Goal: Browse casually

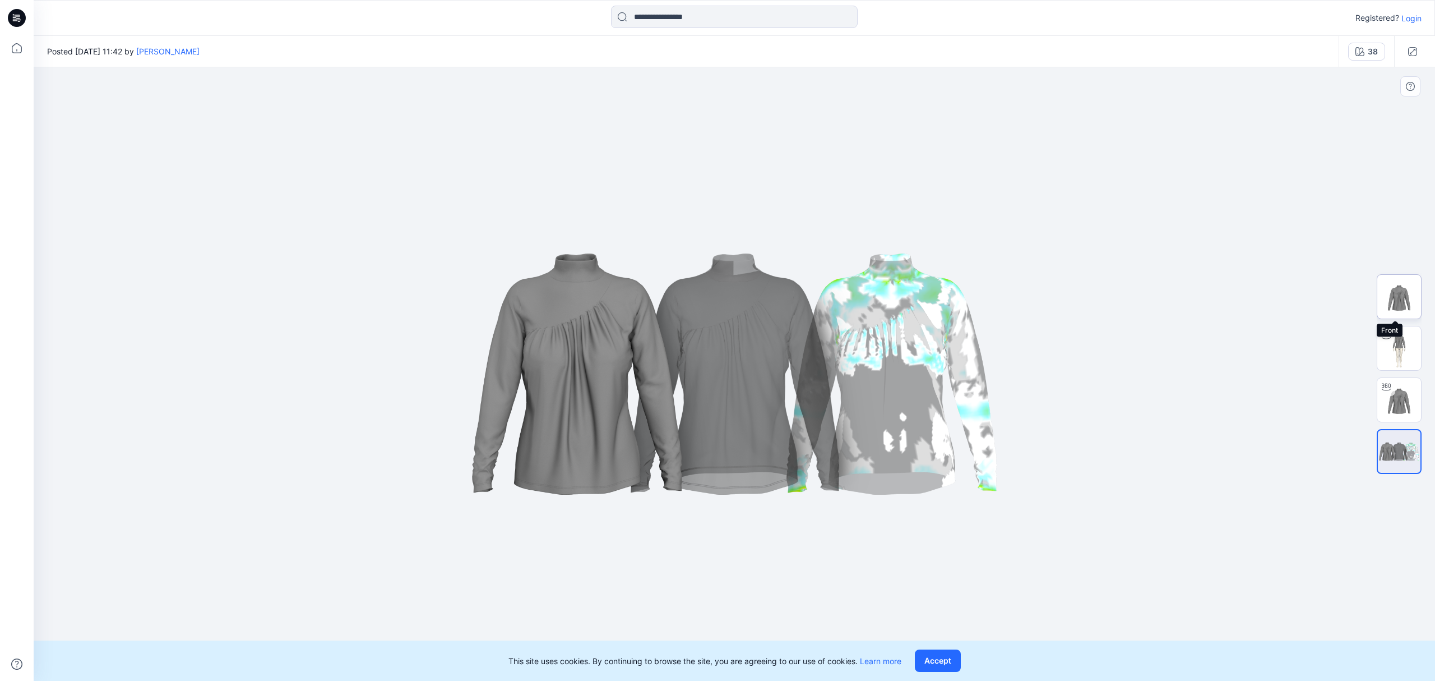
click at [1402, 285] on img at bounding box center [1400, 297] width 44 height 44
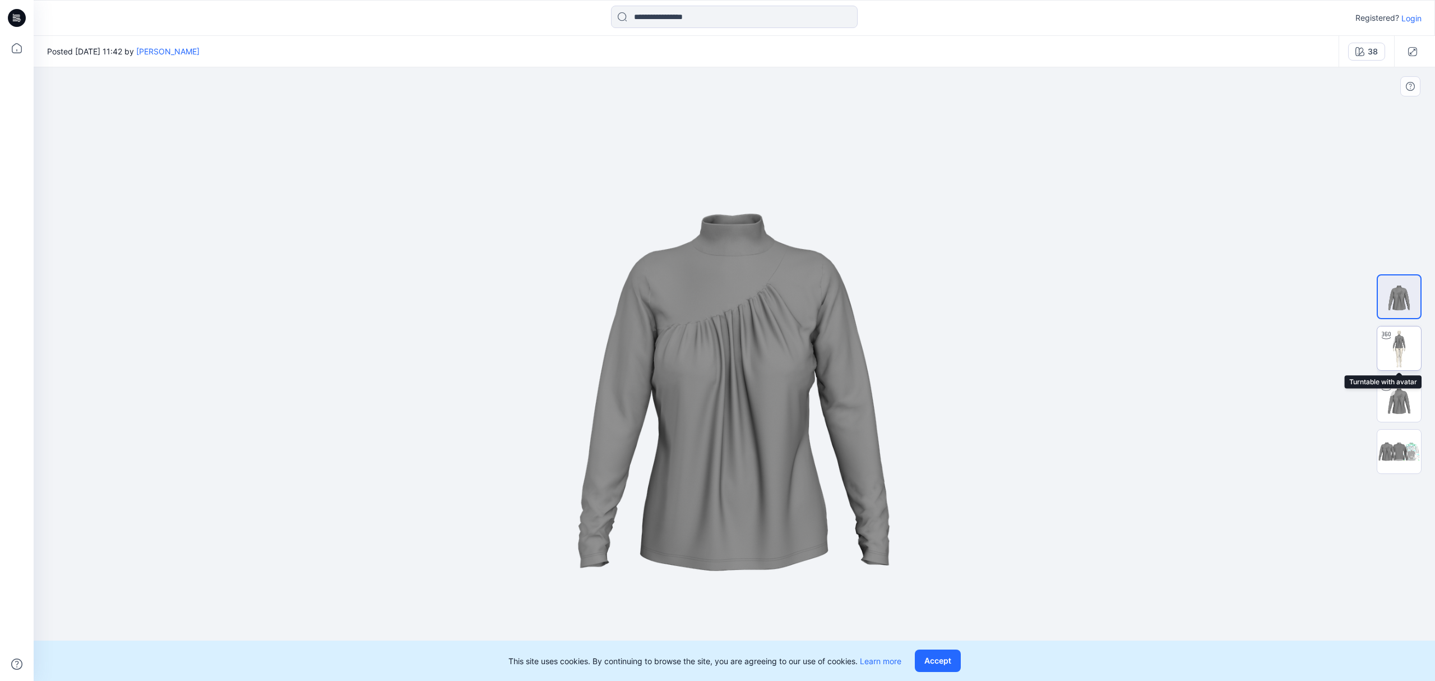
click at [1401, 344] on img at bounding box center [1400, 348] width 44 height 44
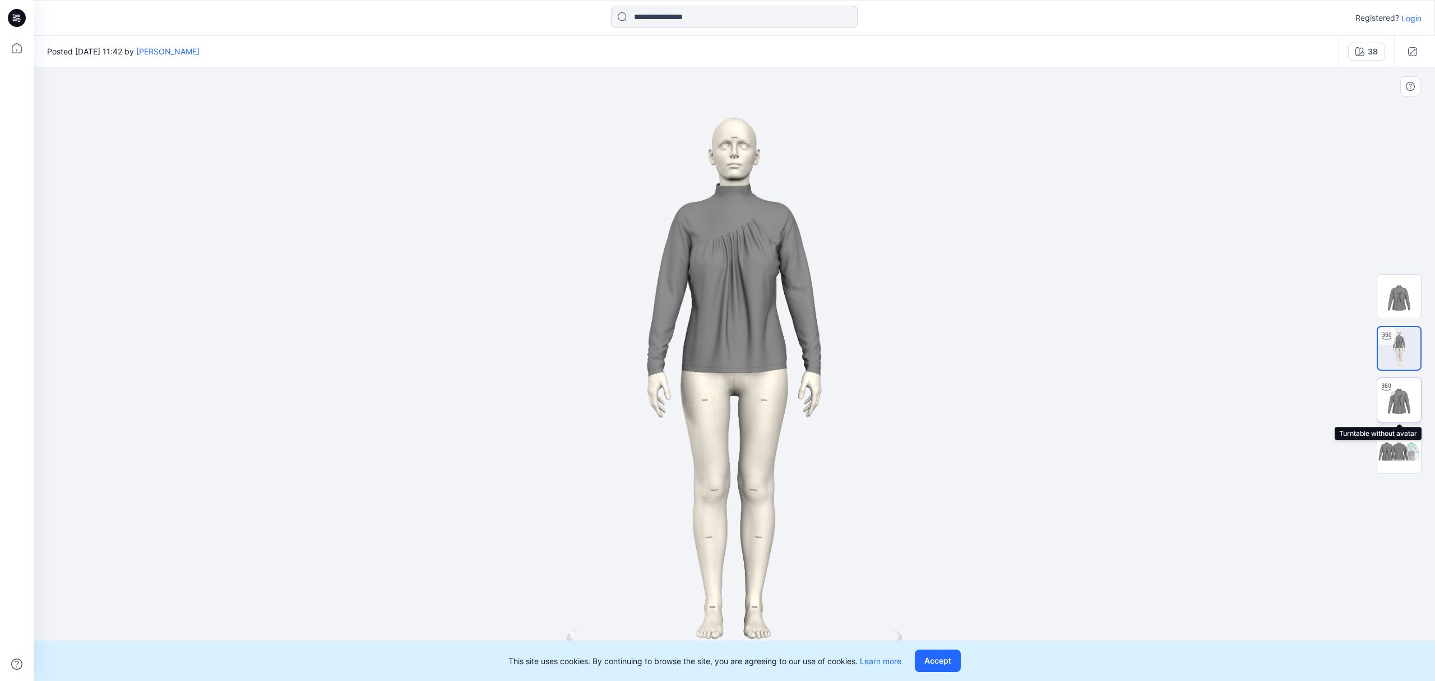
click at [1393, 401] on img at bounding box center [1400, 400] width 44 height 44
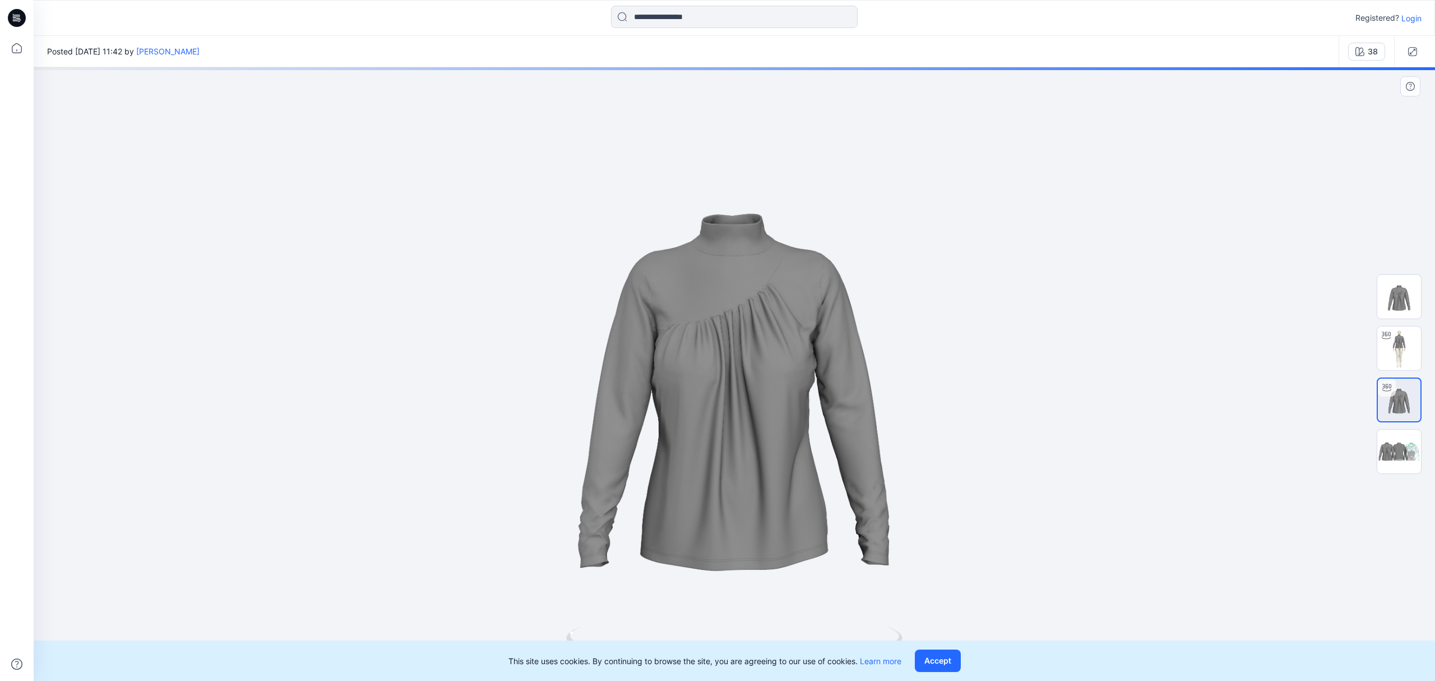
click at [1387, 483] on div at bounding box center [1399, 374] width 45 height 280
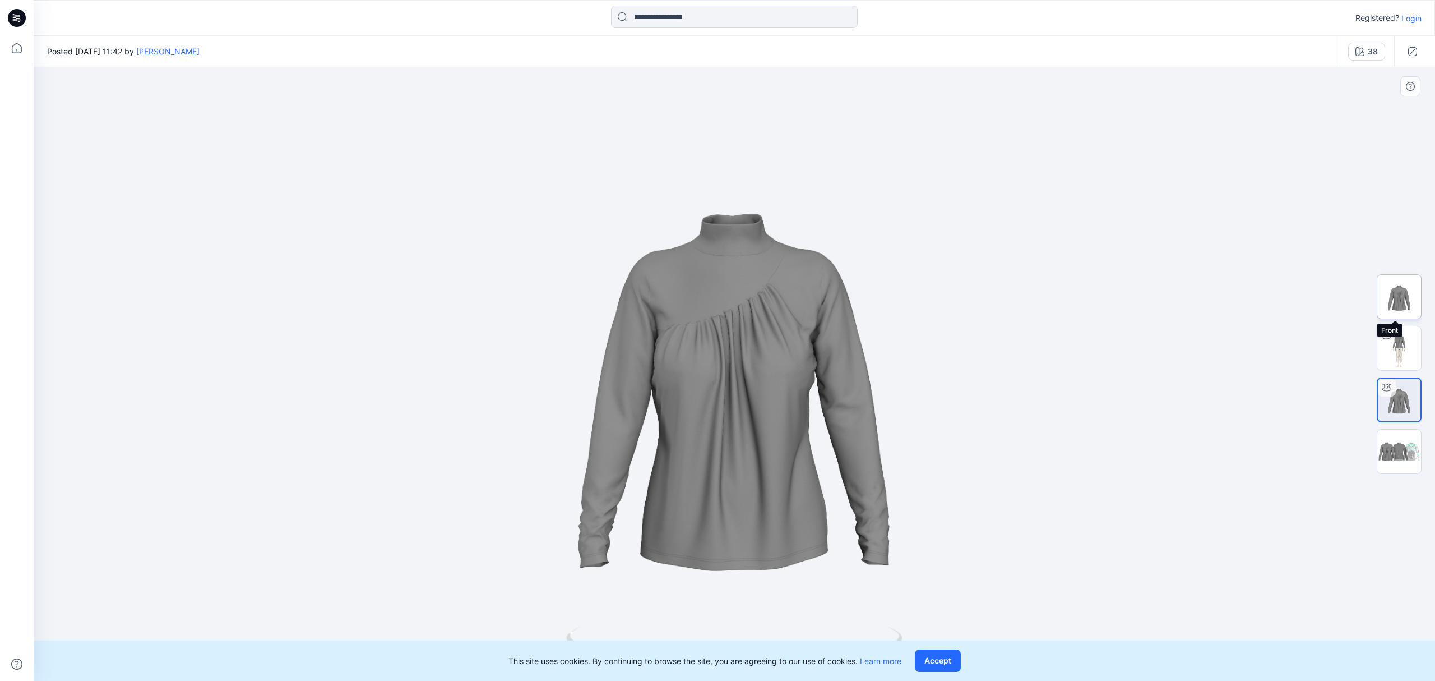
click at [1405, 299] on img at bounding box center [1400, 297] width 44 height 44
